Goal: Task Accomplishment & Management: Use online tool/utility

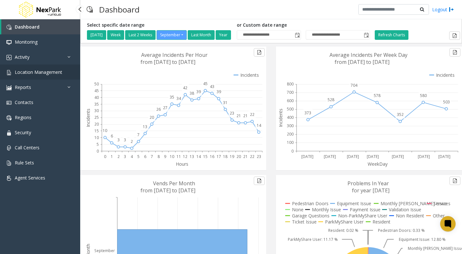
click at [51, 76] on link "Location Management" at bounding box center [40, 71] width 80 height 15
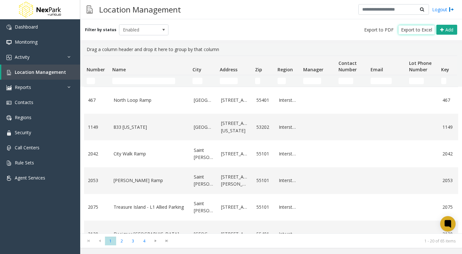
click at [409, 30] on span "Export to Excel" at bounding box center [416, 30] width 31 height 6
click at [67, 87] on icon at bounding box center [70, 87] width 6 height 4
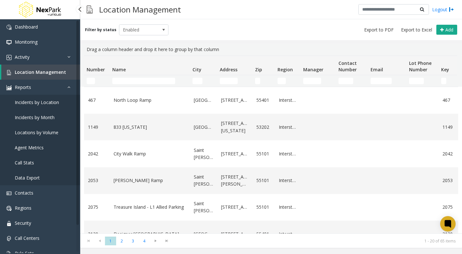
click at [26, 133] on span "Locations by Volume" at bounding box center [37, 132] width 44 height 6
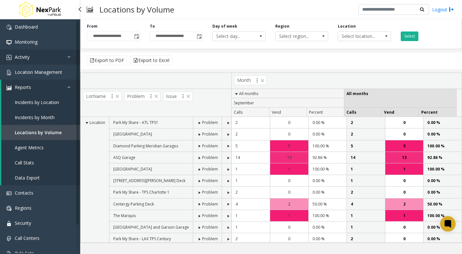
click at [26, 52] on link "Activity" at bounding box center [40, 56] width 80 height 15
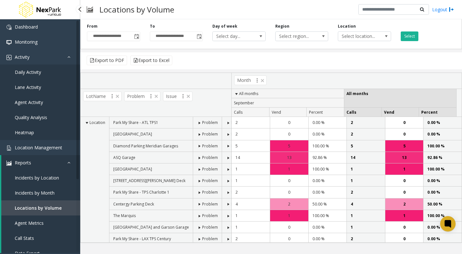
click at [18, 73] on span "Daily Activity" at bounding box center [28, 72] width 26 height 6
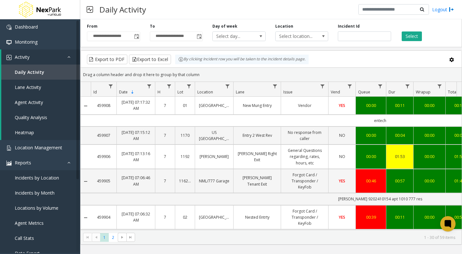
click at [136, 34] on span "Toggle popup" at bounding box center [136, 36] width 5 height 5
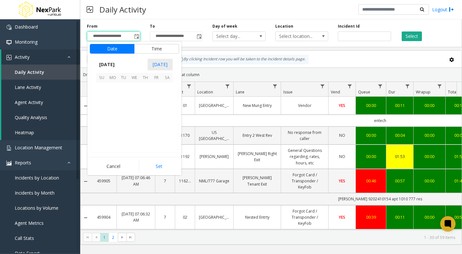
scroll to position [115159, 0]
click at [113, 64] on span "[DATE]" at bounding box center [106, 65] width 21 height 10
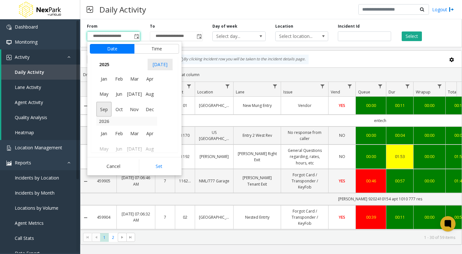
click at [153, 95] on span "Aug" at bounding box center [149, 93] width 15 height 15
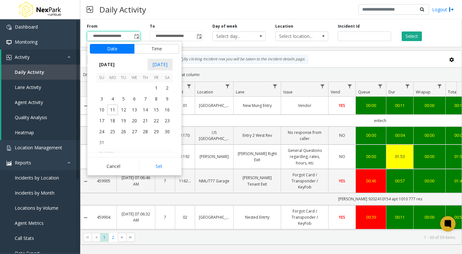
click at [156, 86] on span "1" at bounding box center [156, 87] width 11 height 11
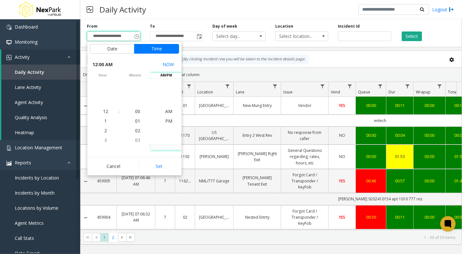
click at [159, 165] on button "Set" at bounding box center [159, 166] width 40 height 14
type input "**********"
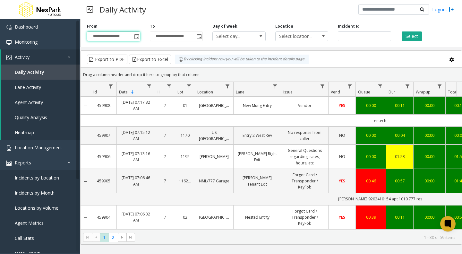
click at [198, 34] on span "Toggle popup" at bounding box center [198, 36] width 7 height 10
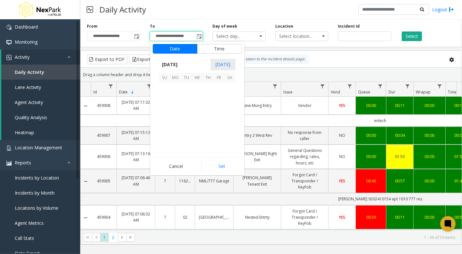
scroll to position [10, 0]
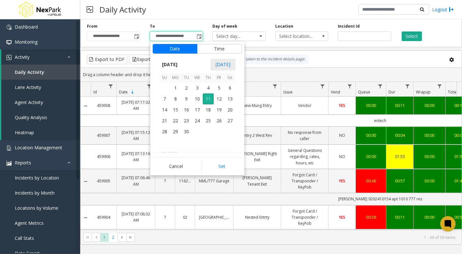
click at [178, 65] on span "[DATE]" at bounding box center [169, 65] width 21 height 10
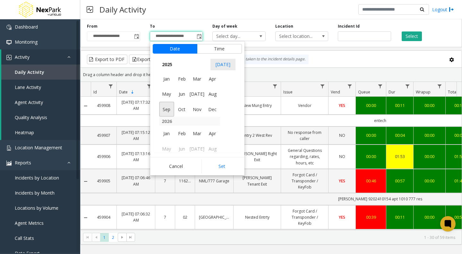
click at [213, 93] on span "Aug" at bounding box center [212, 93] width 15 height 15
click at [163, 140] on span "31" at bounding box center [164, 142] width 11 height 11
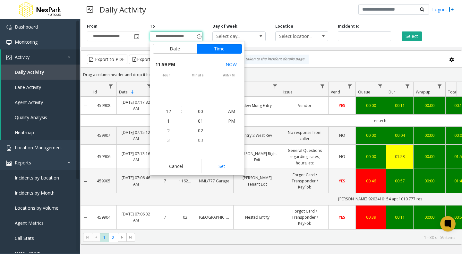
scroll to position [10, 0]
click at [219, 164] on button "Set" at bounding box center [222, 166] width 40 height 14
type input "**********"
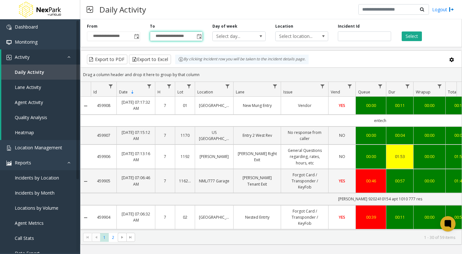
click at [300, 36] on span "Select location..." at bounding box center [297, 36] width 42 height 9
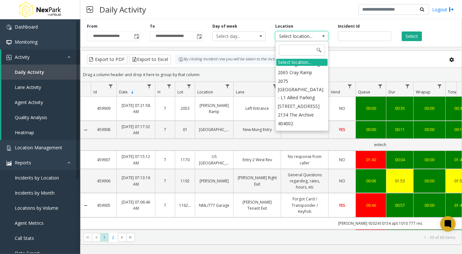
scroll to position [290, 0]
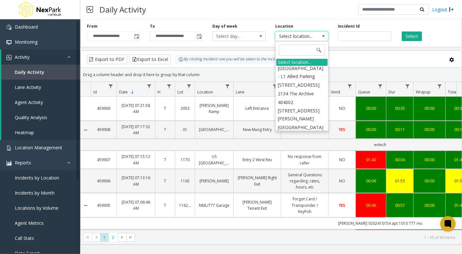
click at [298, 98] on li "404002 [STREET_ADDRESS][PERSON_NAME]" at bounding box center [301, 110] width 51 height 25
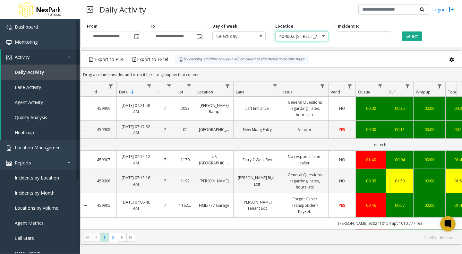
click at [409, 36] on button "Select" at bounding box center [412, 36] width 20 height 10
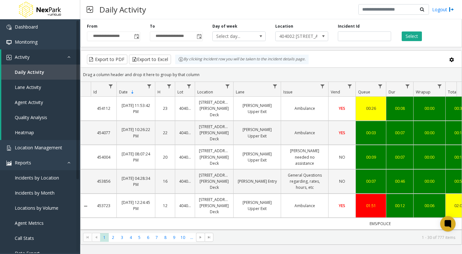
click at [298, 35] on span "404002 [STREET_ADDRESS][PERSON_NAME]" at bounding box center [297, 36] width 42 height 9
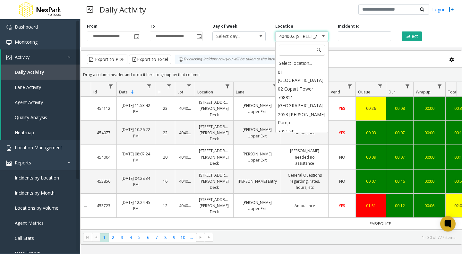
scroll to position [258, 0]
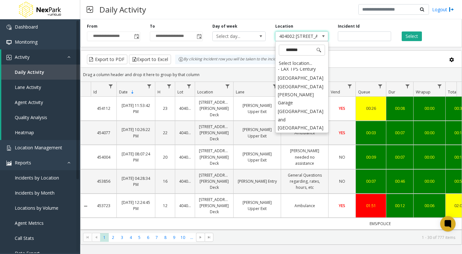
type input "********"
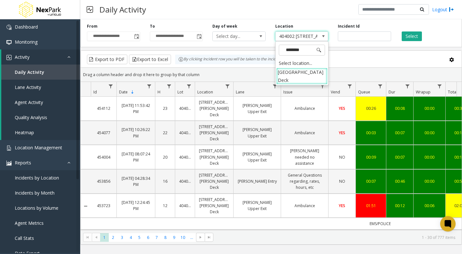
scroll to position [0, 0]
click at [287, 76] on li "[GEOGRAPHIC_DATA] Deck" at bounding box center [301, 76] width 51 height 17
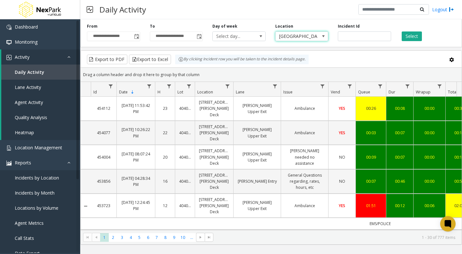
click at [411, 35] on button "Select" at bounding box center [412, 36] width 20 height 10
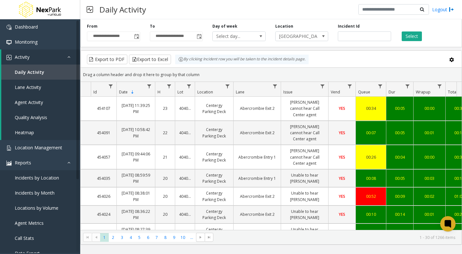
click at [286, 40] on span "[GEOGRAPHIC_DATA] Deck" at bounding box center [297, 36] width 42 height 9
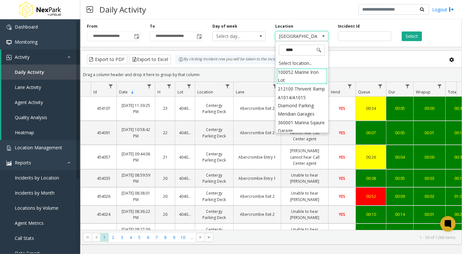
type input "*****"
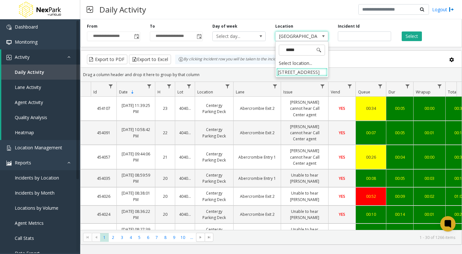
click at [287, 75] on li "[STREET_ADDRESS]" at bounding box center [301, 72] width 51 height 9
click at [410, 33] on button "Select" at bounding box center [412, 36] width 20 height 10
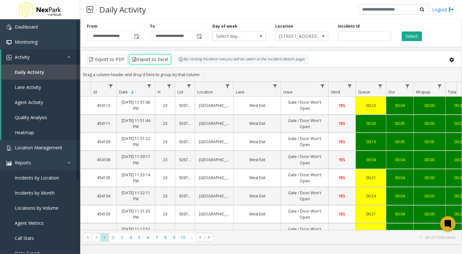
click at [147, 55] on button "Export to Excel" at bounding box center [150, 60] width 42 height 10
